Goal: Task Accomplishment & Management: Manage account settings

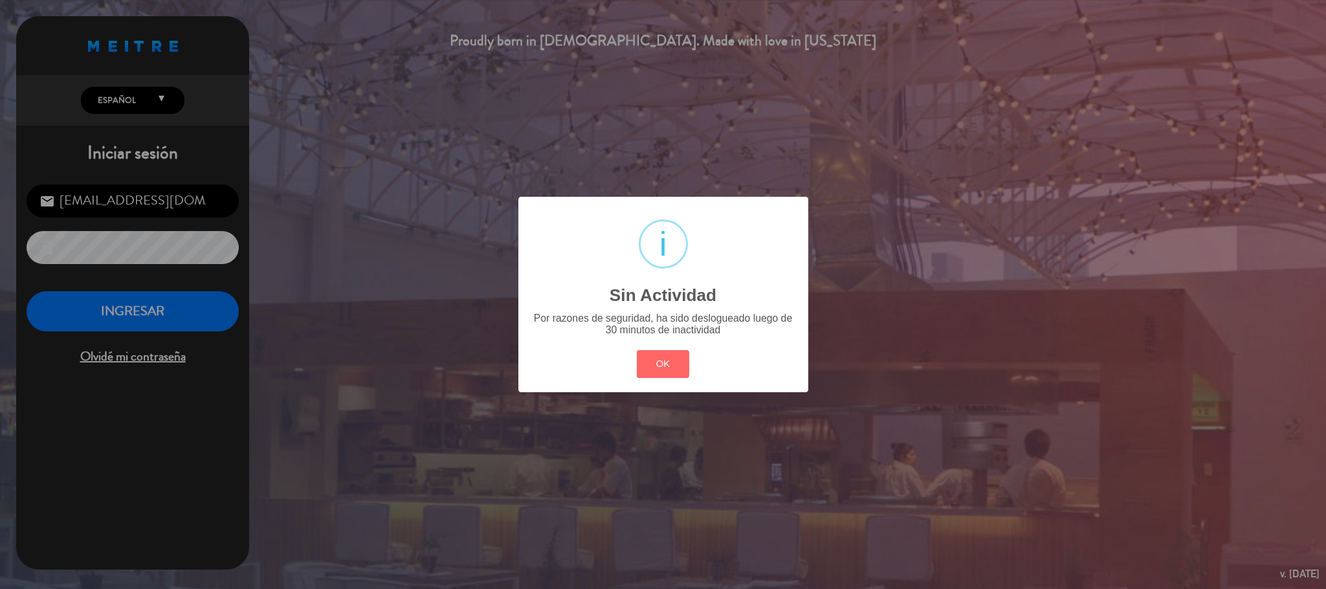
scroll to position [501, 0]
click at [662, 354] on button "OK" at bounding box center [663, 364] width 52 height 28
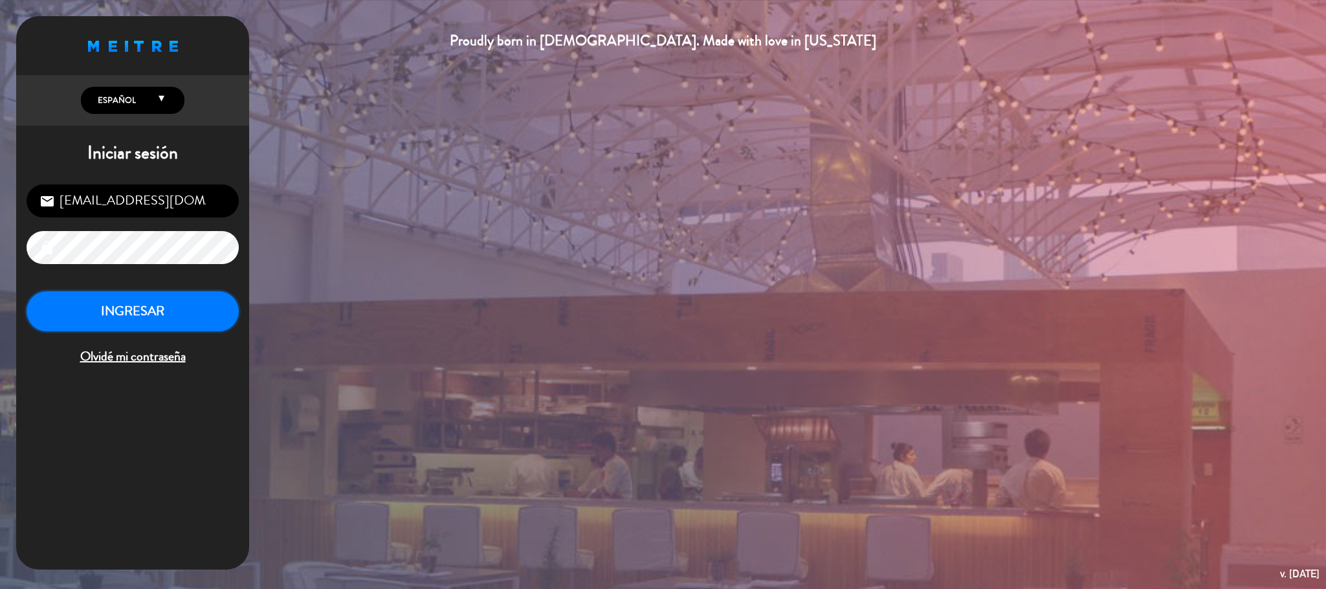
click at [158, 330] on button "INGRESAR" at bounding box center [133, 311] width 212 height 41
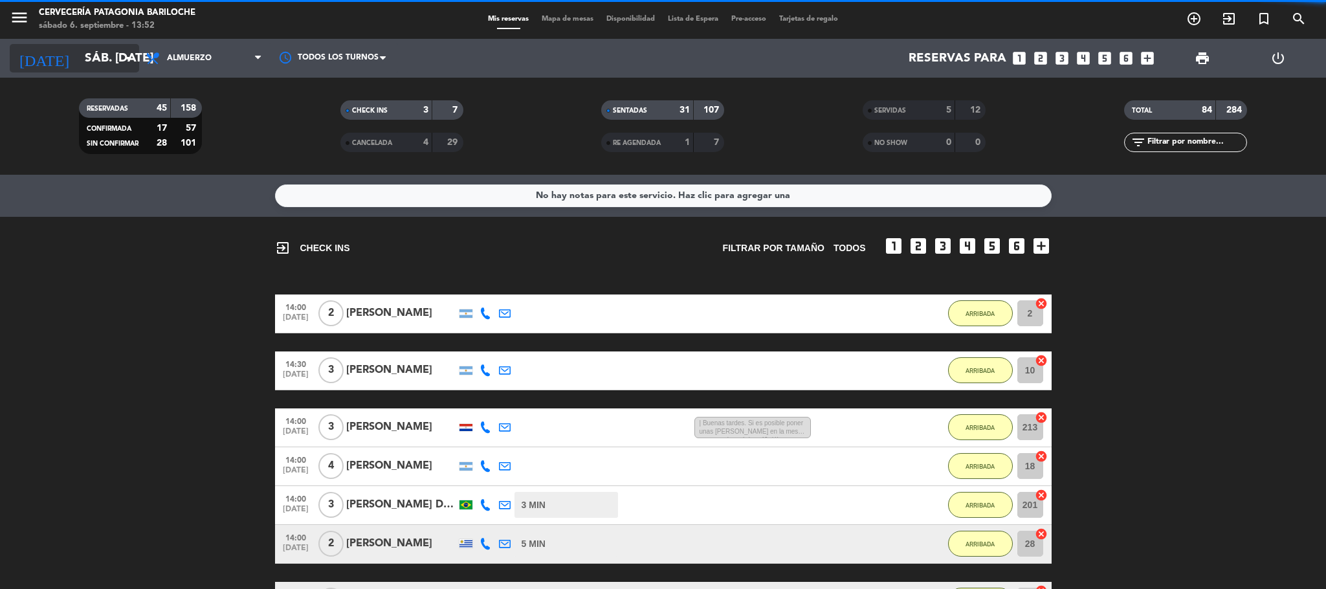
click at [90, 65] on input "sáb. [DATE]" at bounding box center [156, 58] width 156 height 27
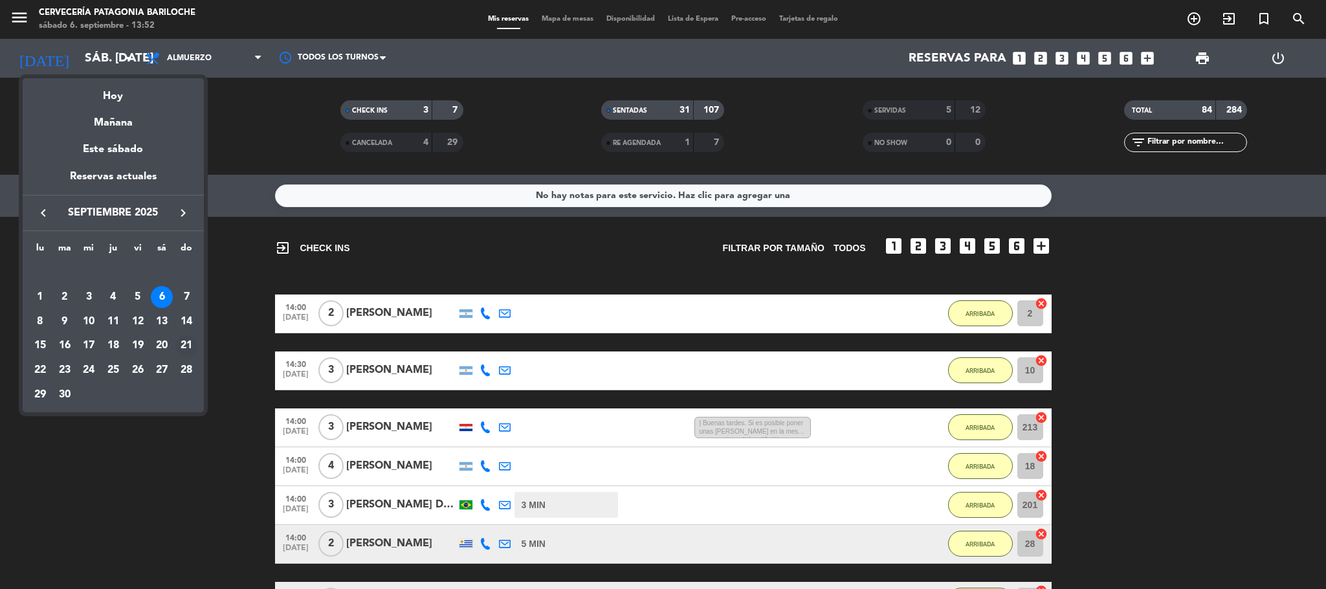
click at [184, 342] on div "21" at bounding box center [186, 346] width 22 height 22
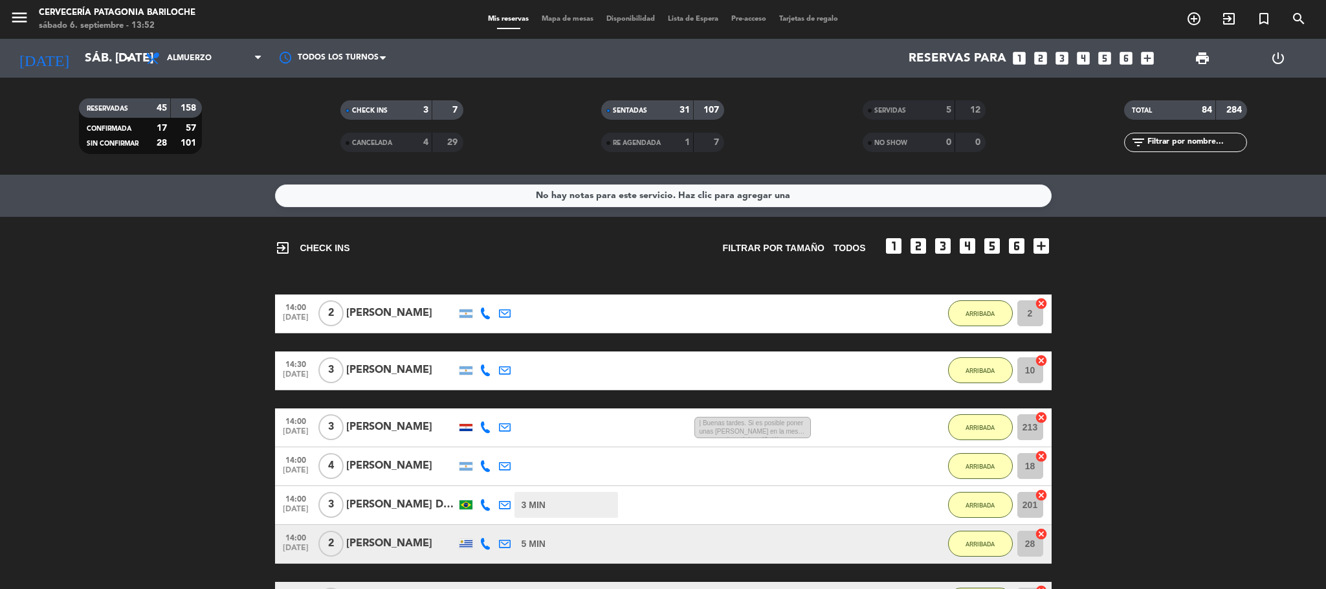
click at [17, 12] on icon "menu" at bounding box center [19, 17] width 19 height 19
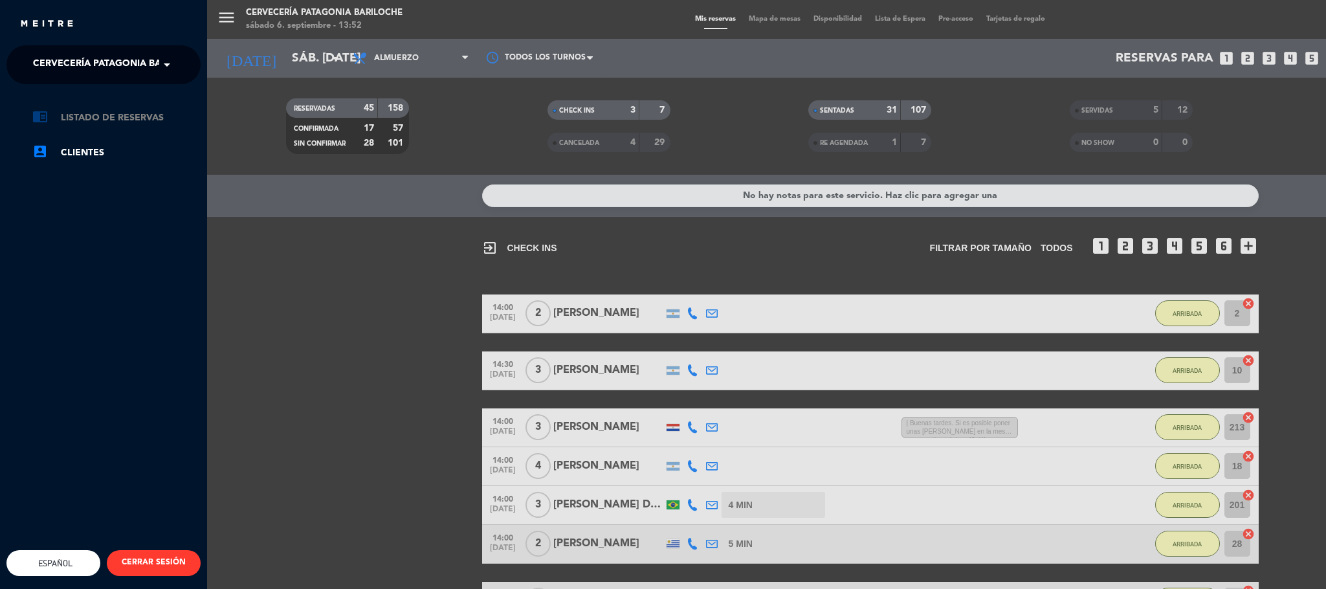
type input "dom. [DATE]"
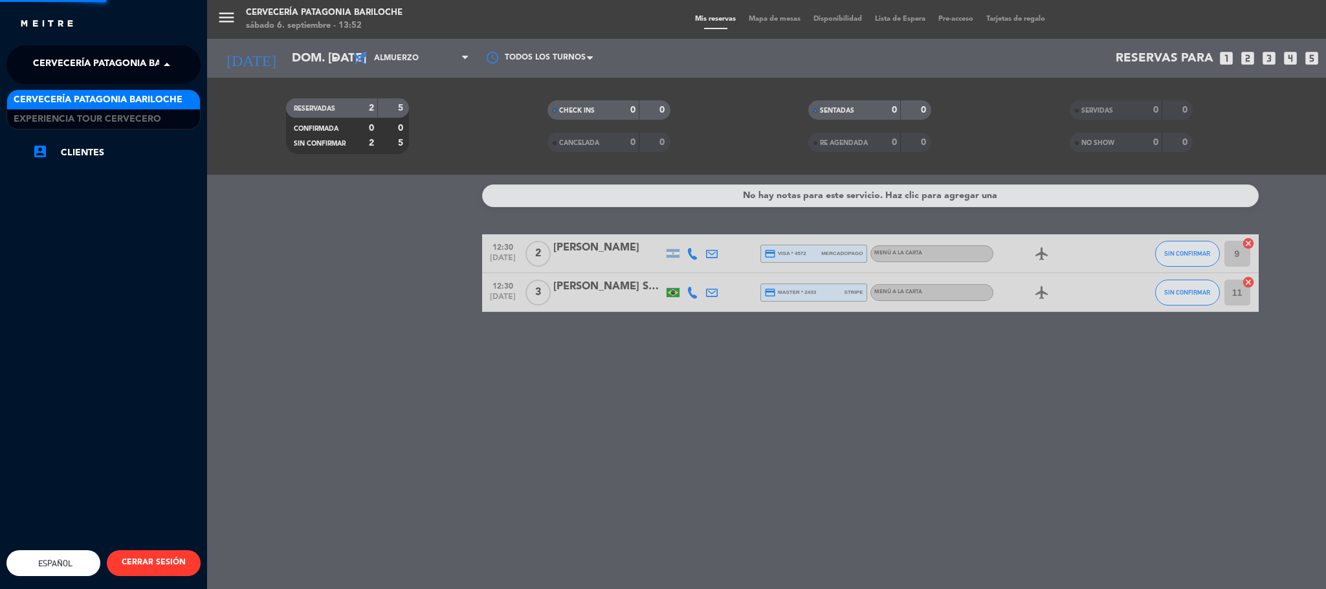
click at [144, 61] on span "Cervecería Patagonia Bariloche" at bounding box center [117, 64] width 169 height 27
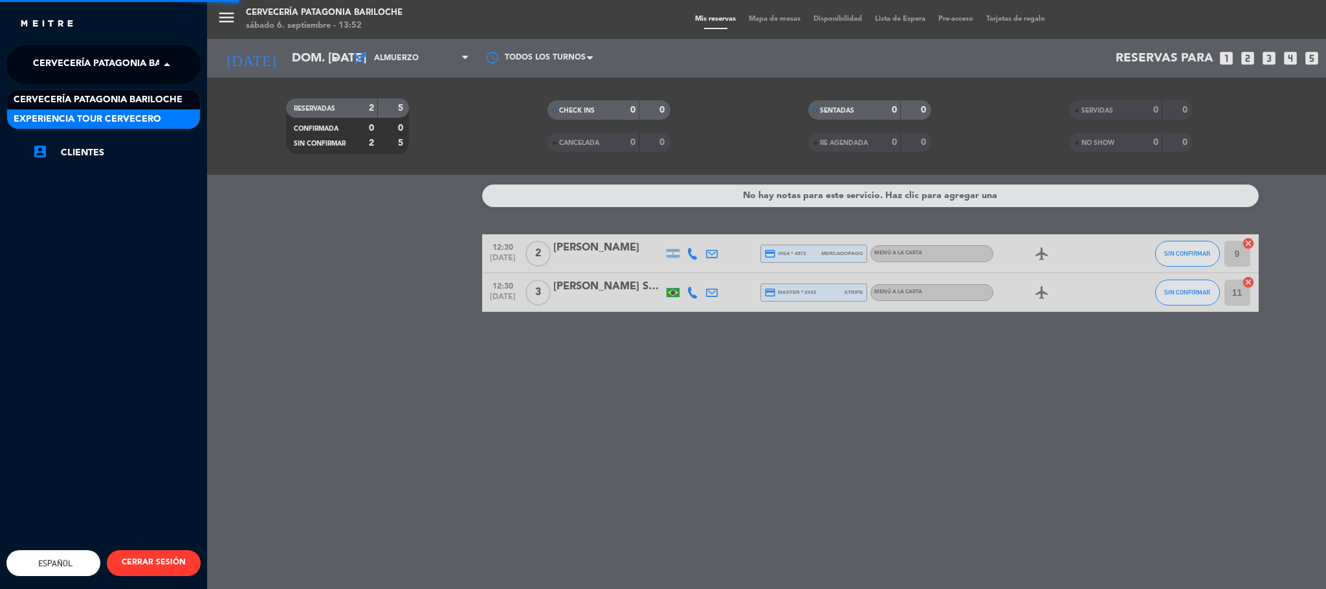
click at [150, 126] on span "Experiencia Tour Cervecero" at bounding box center [88, 119] width 148 height 15
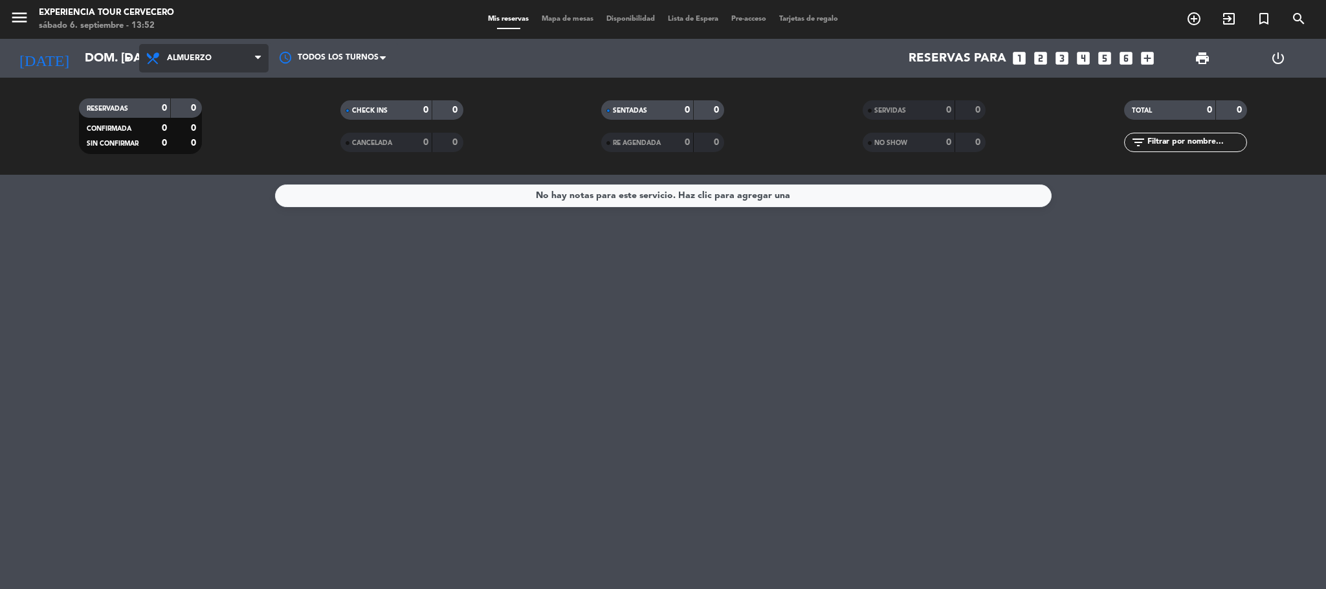
click at [214, 63] on span "Almuerzo" at bounding box center [203, 58] width 129 height 28
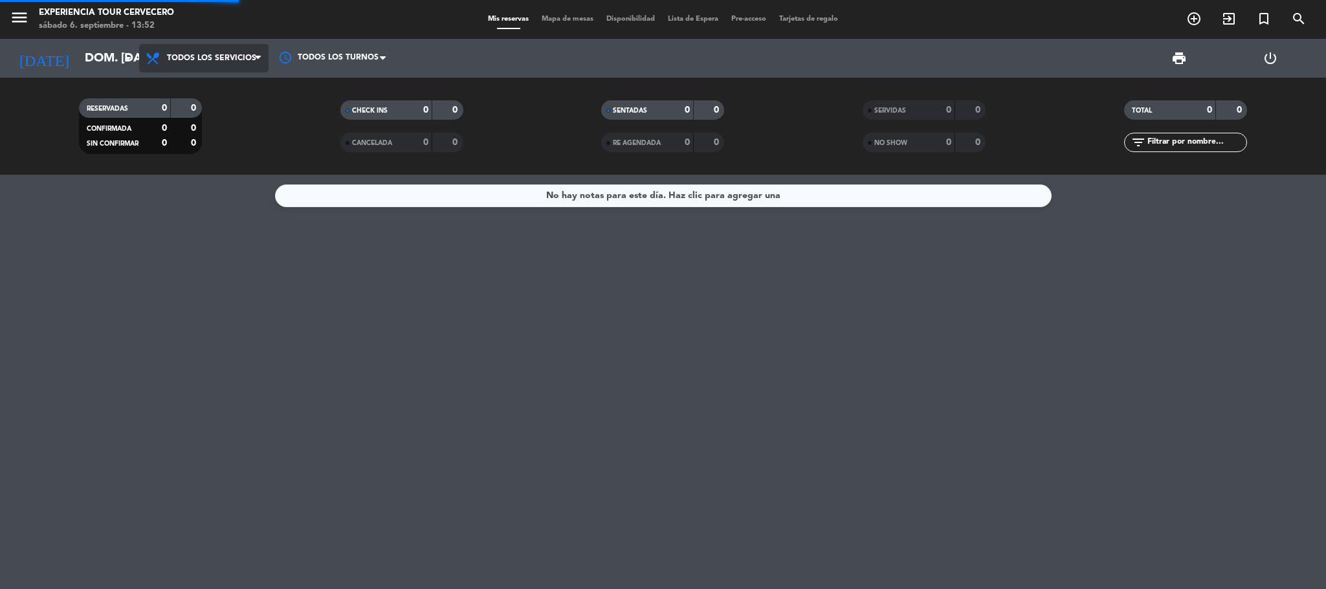
click at [226, 90] on div "menu Experiencia Tour Cervecero sábado 6. septiembre - 13:52 Mis reservas Mapa …" at bounding box center [663, 87] width 1326 height 175
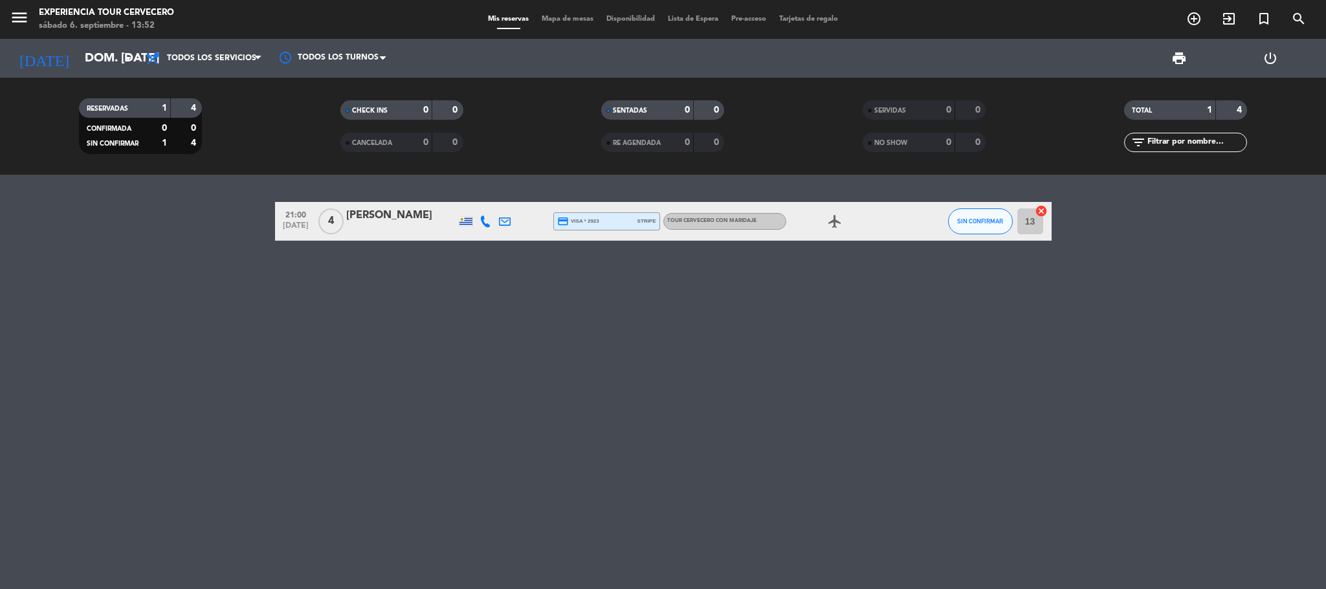
click at [419, 225] on div at bounding box center [401, 230] width 110 height 10
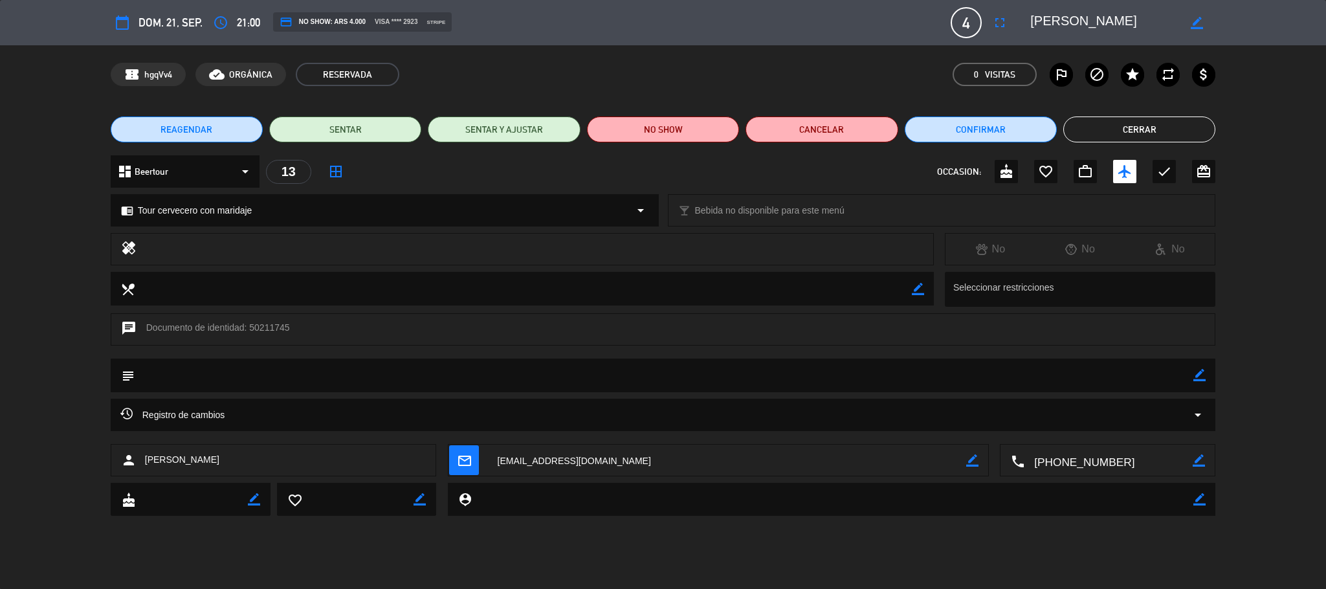
click at [124, 26] on icon "calendar_today" at bounding box center [123, 23] width 16 height 16
click at [202, 124] on span "REAGENDAR" at bounding box center [186, 130] width 52 height 14
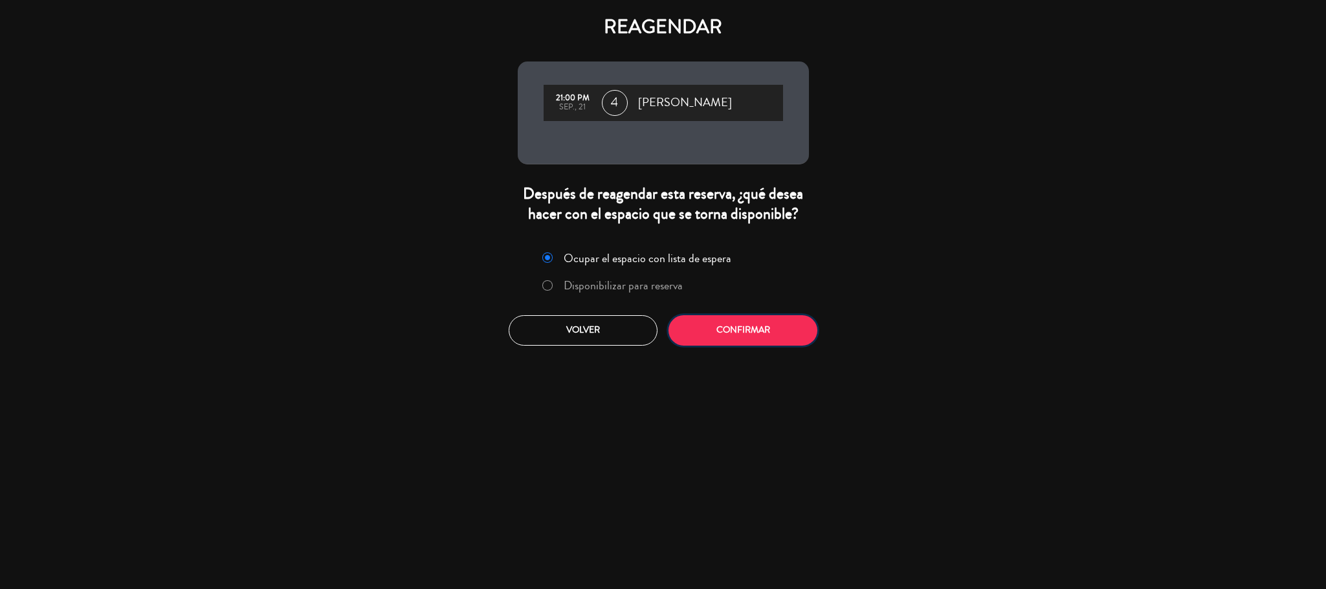
click at [731, 329] on button "Confirmar" at bounding box center [742, 330] width 149 height 30
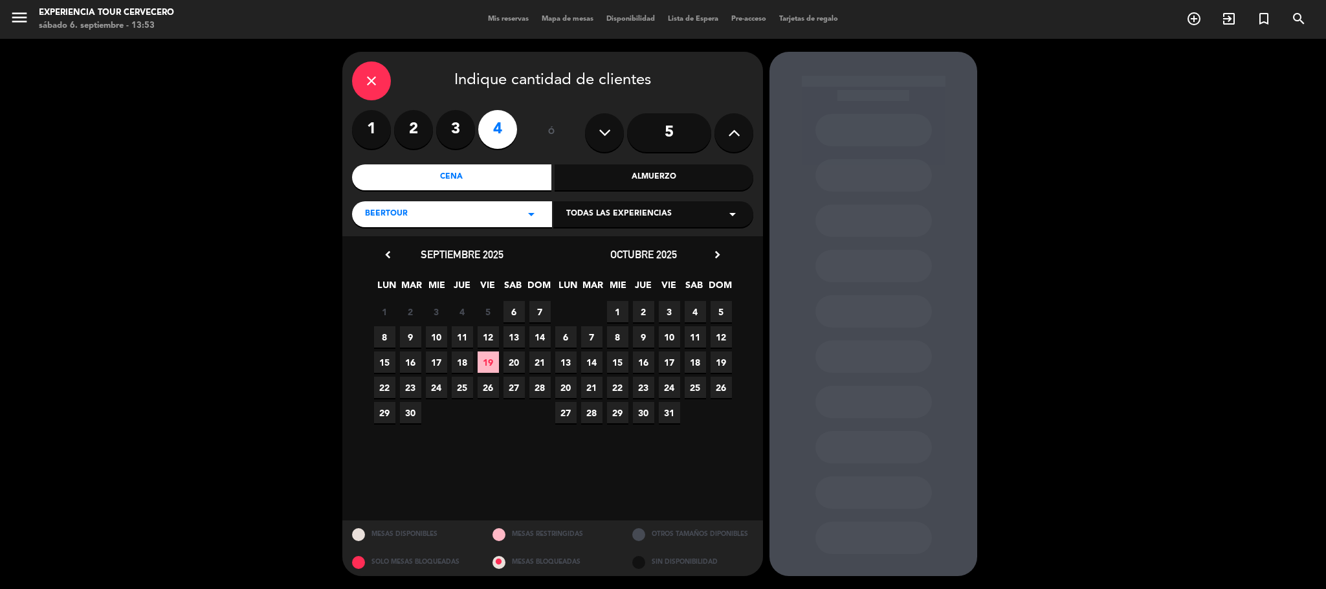
click at [364, 83] on icon "close" at bounding box center [372, 81] width 16 height 16
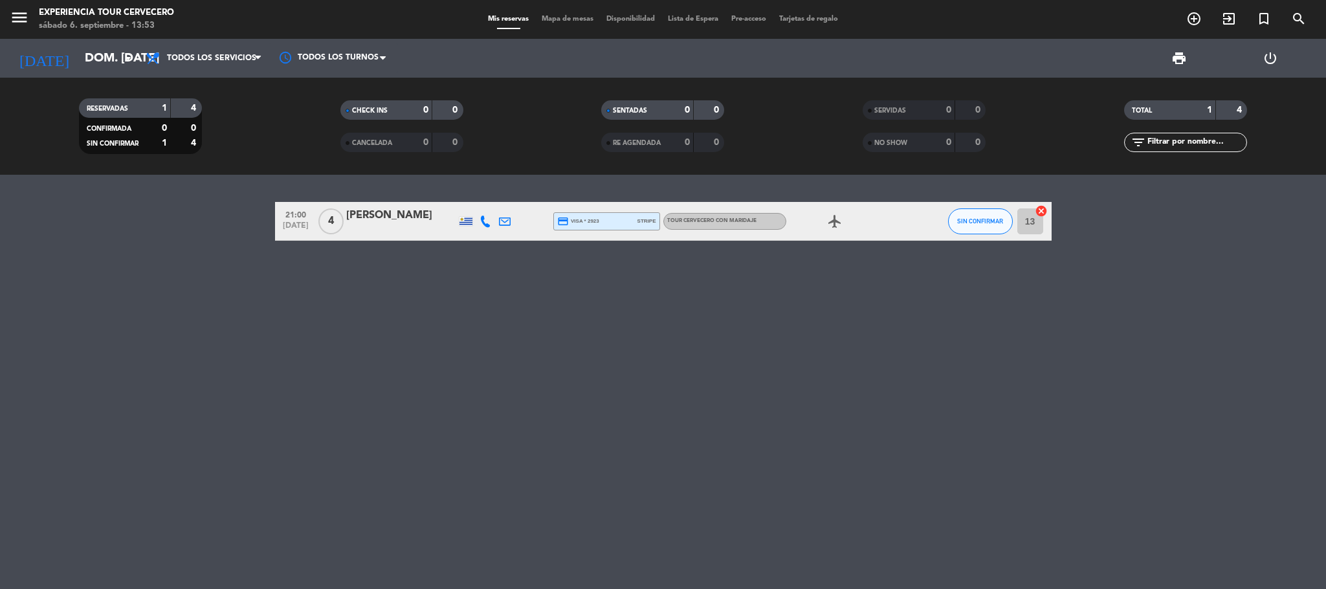
click at [416, 220] on div "[PERSON_NAME]" at bounding box center [401, 215] width 110 height 17
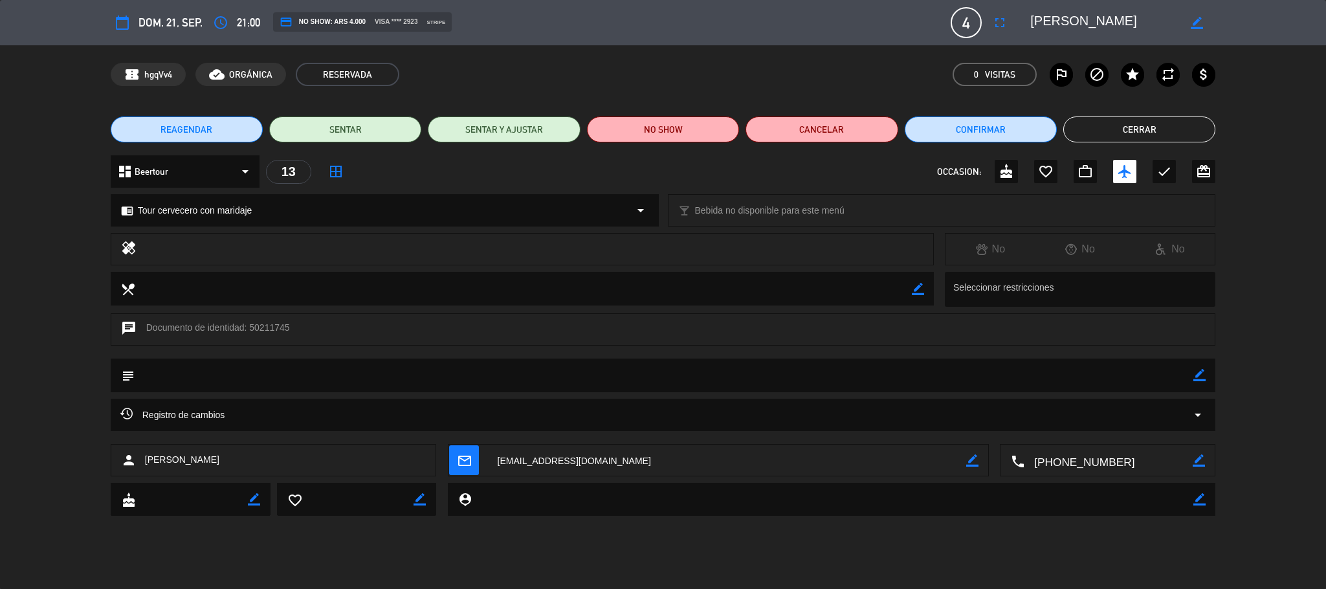
click at [229, 132] on button "REAGENDAR" at bounding box center [187, 129] width 152 height 26
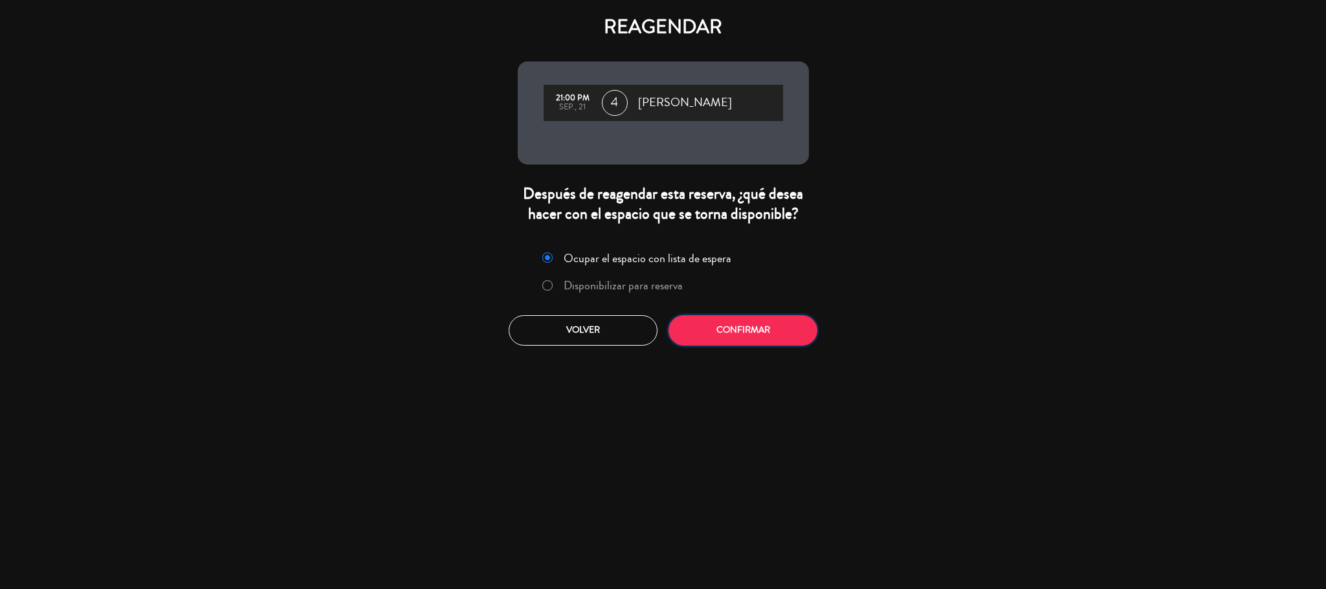
click at [736, 336] on button "Confirmar" at bounding box center [742, 330] width 149 height 30
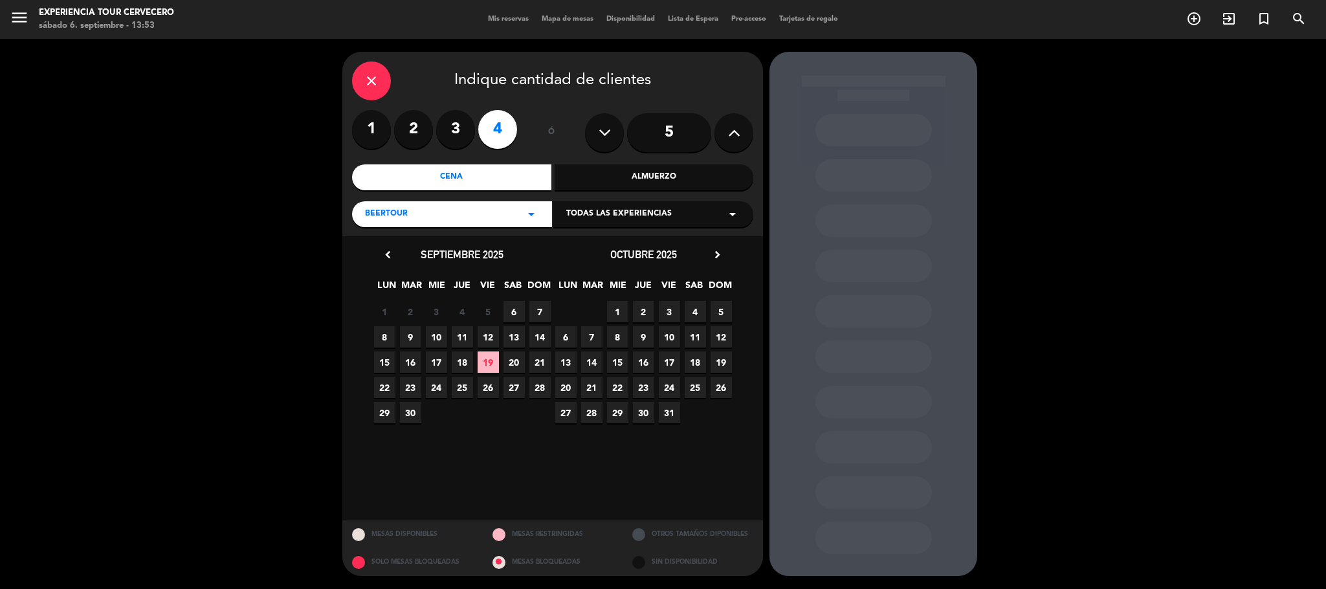
click at [406, 384] on span "23" at bounding box center [410, 387] width 21 height 21
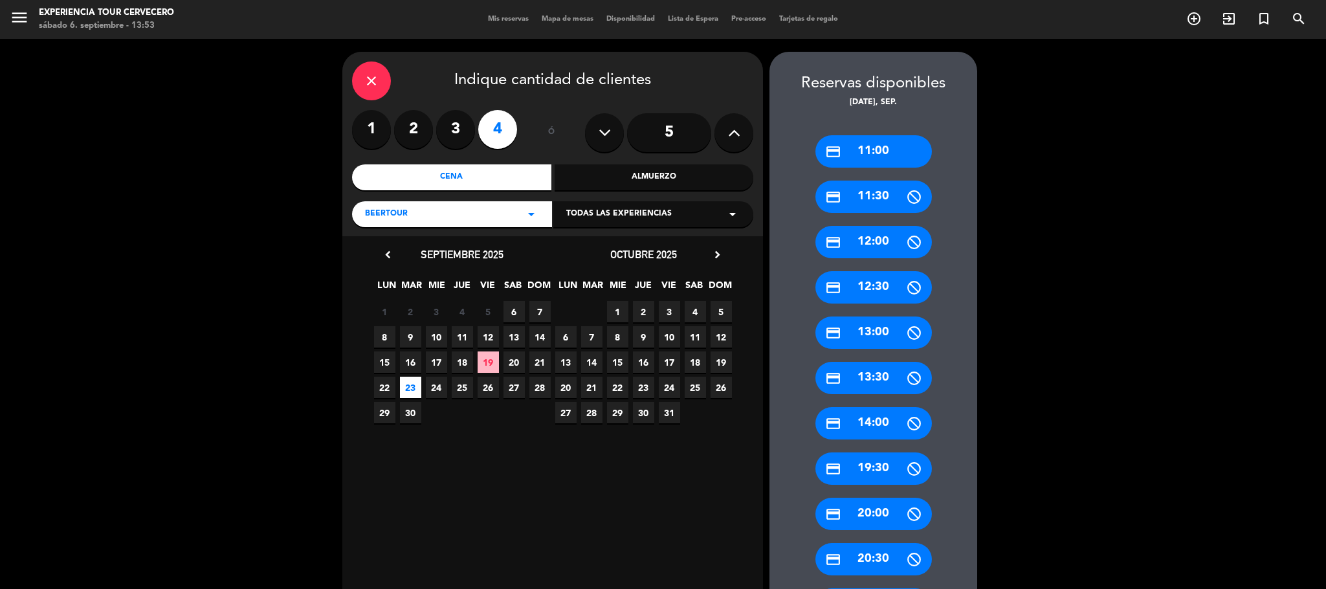
click at [710, 208] on div "Todas las experiencias arrow_drop_down" at bounding box center [653, 214] width 200 height 26
click at [656, 243] on div "Tour cervecero con maridaje" at bounding box center [653, 246] width 174 height 13
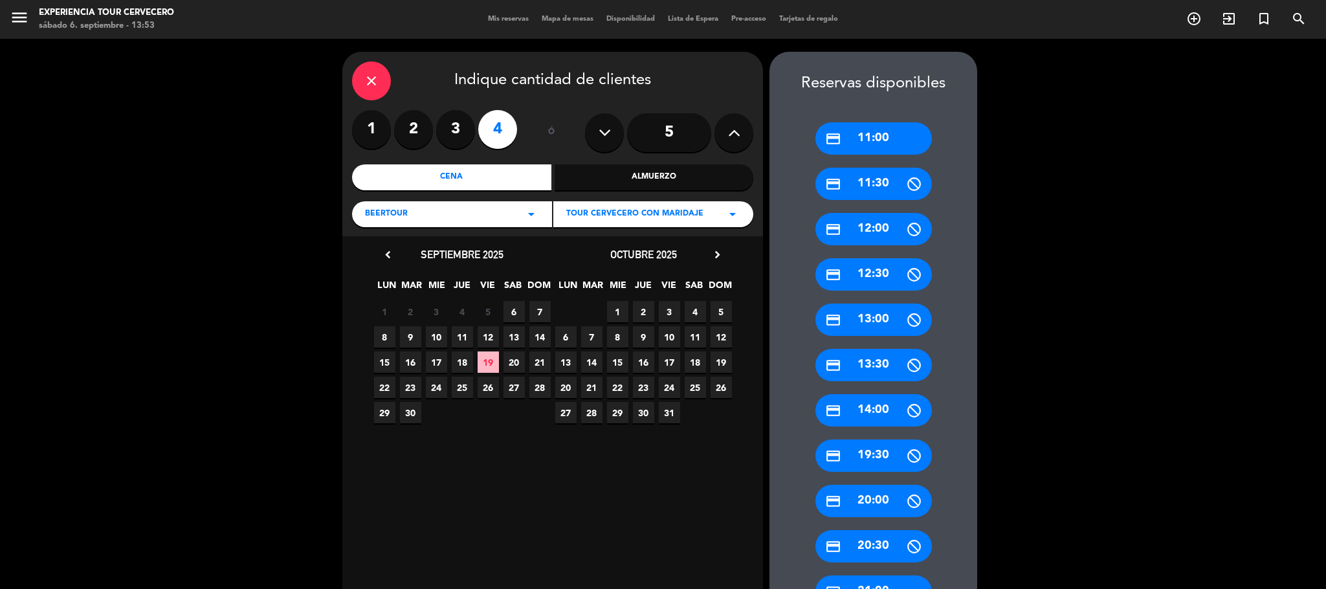
click at [717, 173] on div "Almuerzo" at bounding box center [654, 177] width 199 height 26
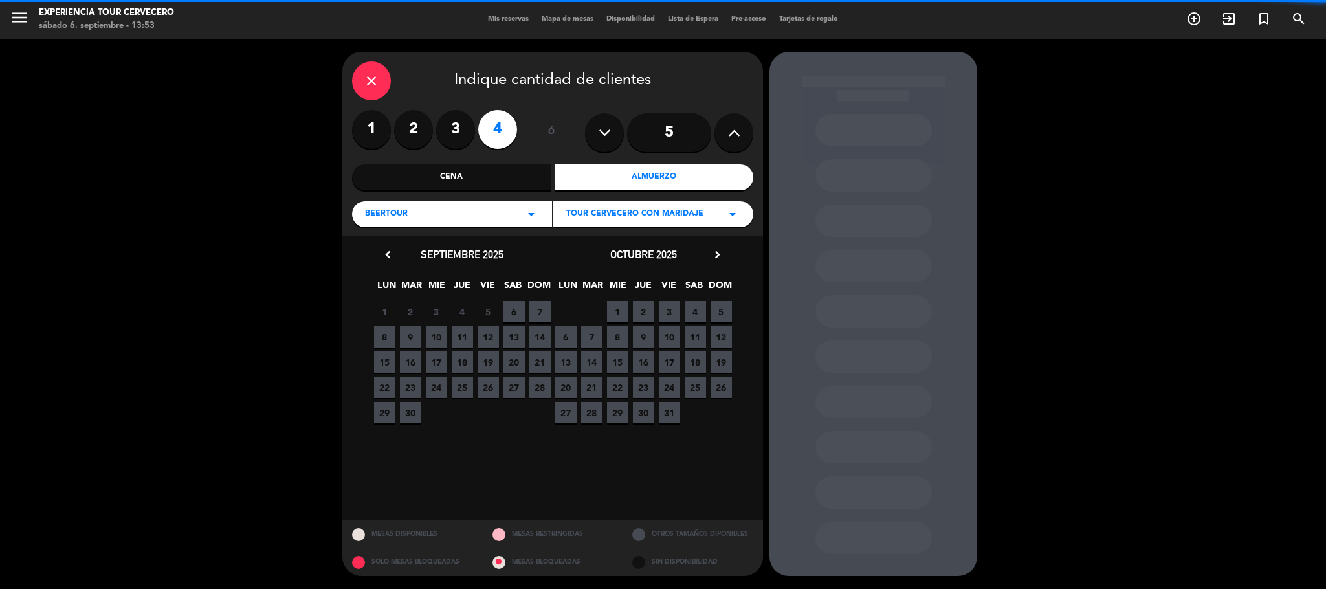
click at [500, 179] on div "Cena" at bounding box center [451, 177] width 199 height 26
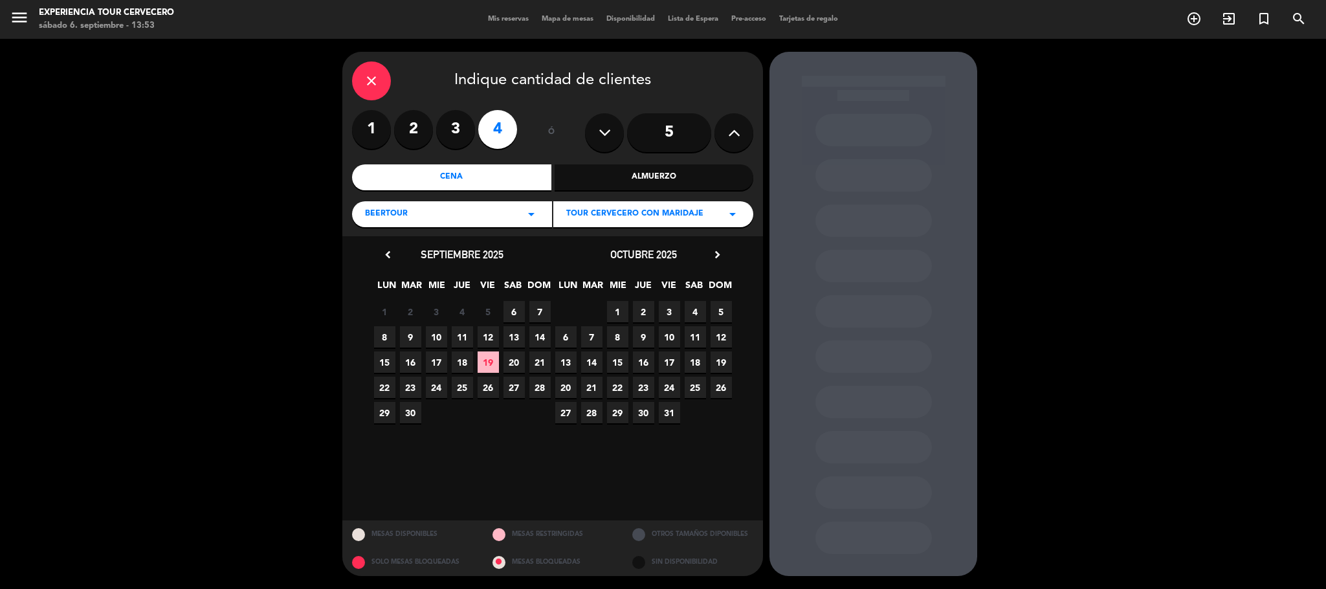
click at [492, 359] on span "19" at bounding box center [488, 361] width 21 height 21
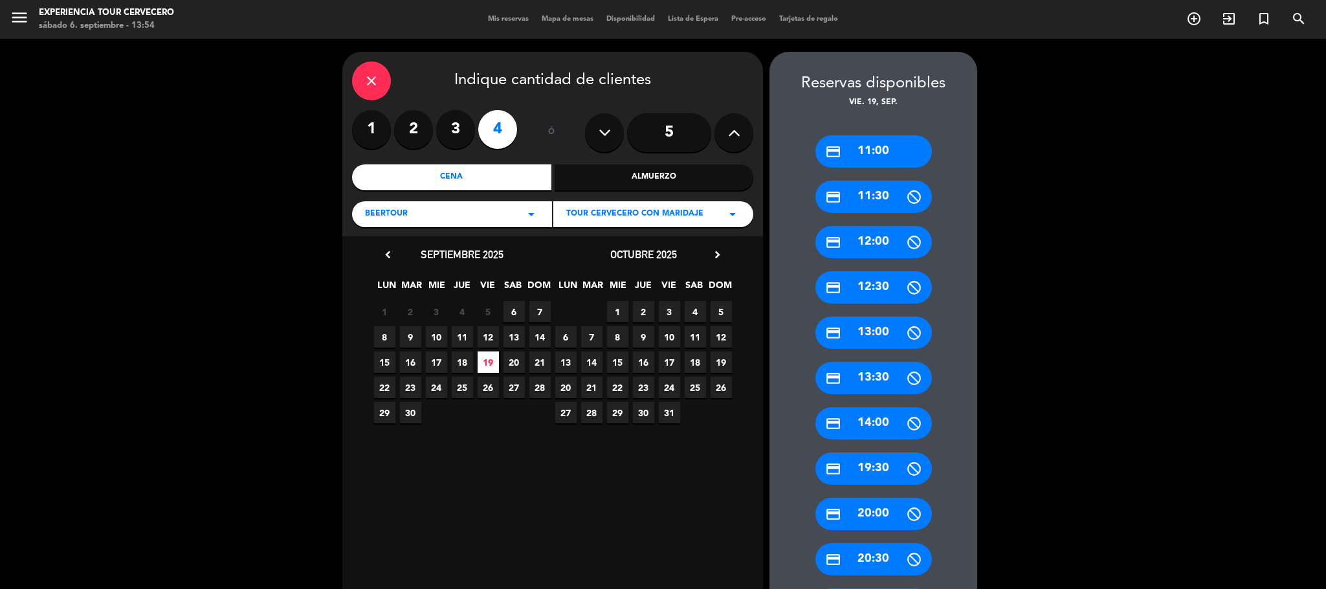
click at [532, 212] on icon "arrow_drop_down" at bounding box center [531, 214] width 16 height 16
click at [533, 248] on div "Beertour" at bounding box center [451, 246] width 193 height 13
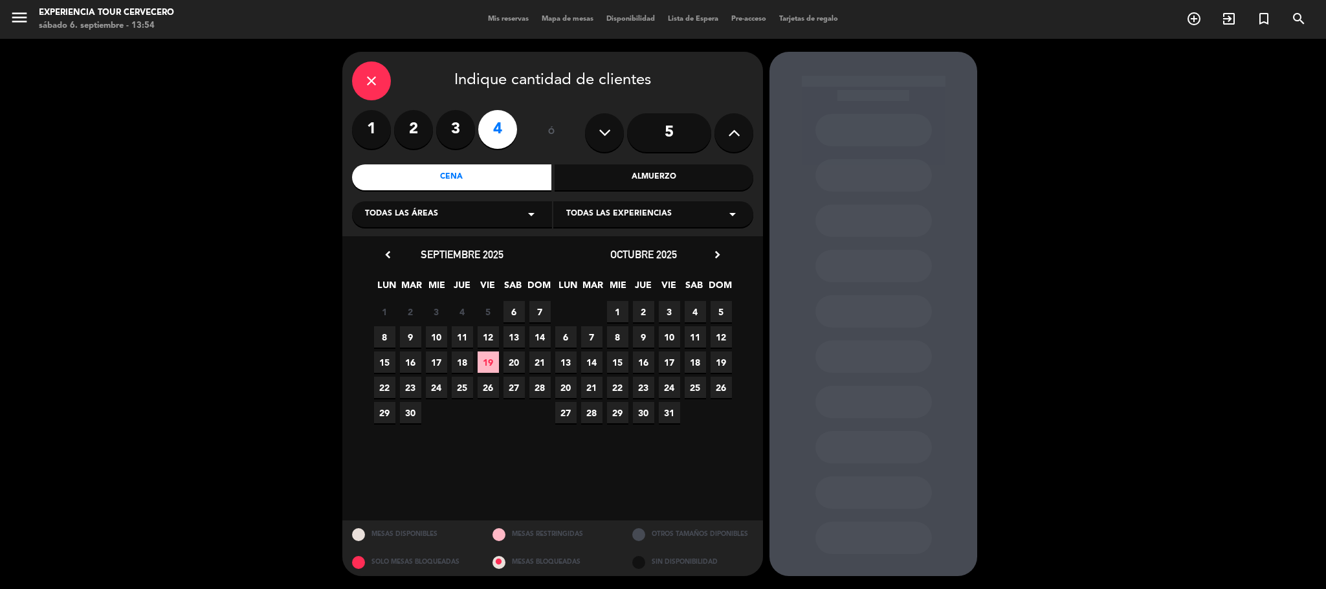
click at [522, 217] on div "Todas las áreas arrow_drop_down" at bounding box center [452, 214] width 200 height 26
click at [496, 247] on div "Beertour" at bounding box center [452, 246] width 174 height 13
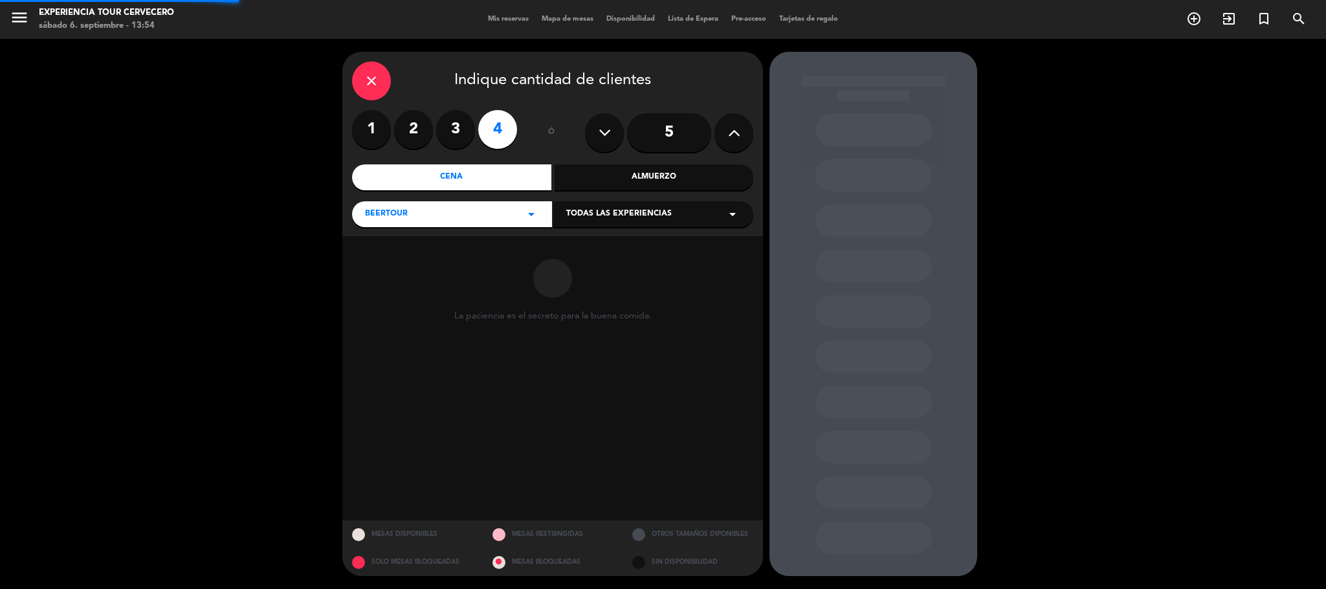
click at [682, 210] on div "Todas las experiencias arrow_drop_down" at bounding box center [653, 214] width 200 height 26
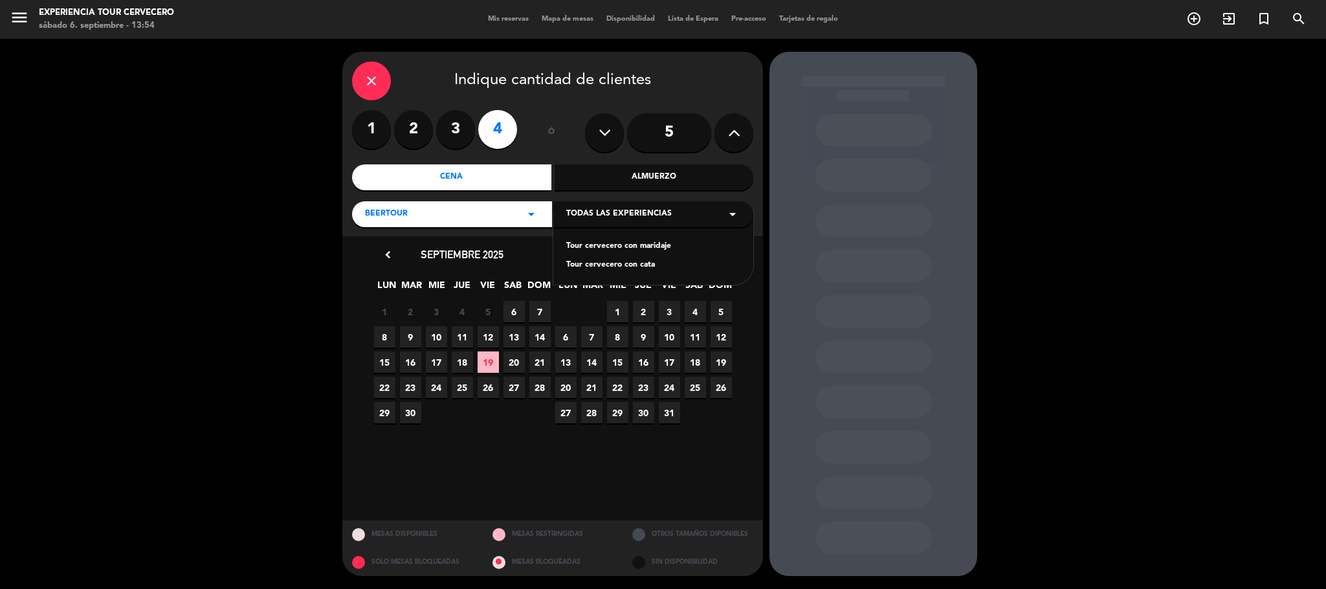
click at [648, 245] on div "Tour cervecero con maridaje" at bounding box center [653, 246] width 174 height 13
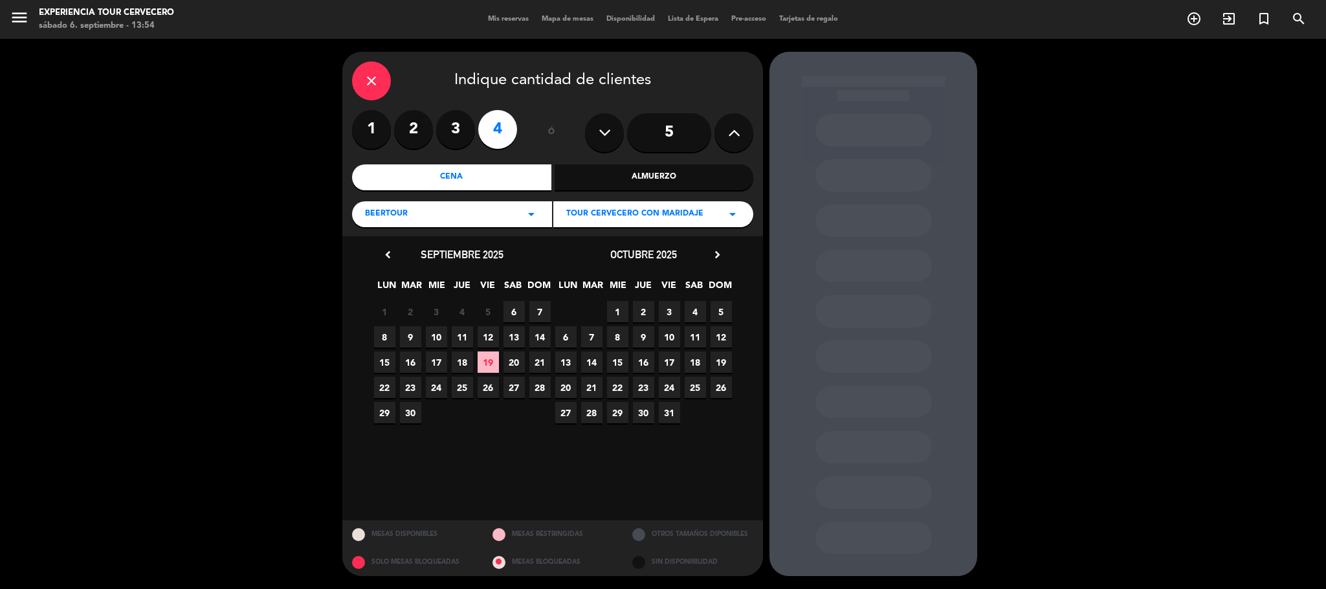
click at [413, 379] on span "23" at bounding box center [410, 387] width 21 height 21
